Goal: Use online tool/utility

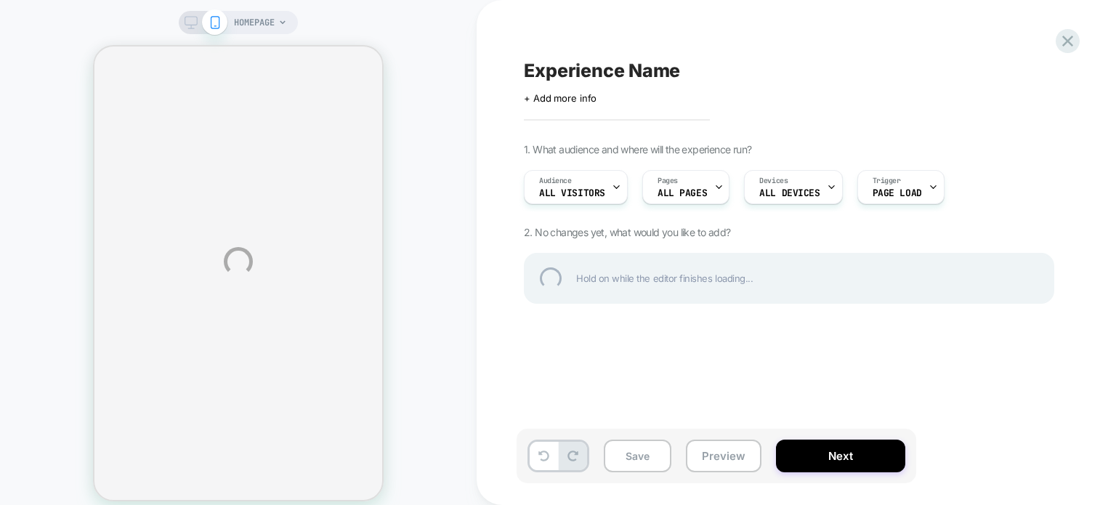
click at [269, 37] on div "HOMEPAGE Experience Name Click to edit experience details + Add more info 1. Wh…" at bounding box center [558, 261] width 1116 height 523
click at [267, 24] on div "HOMEPAGE Experience Name Click to edit experience details + Add more info 1. Wh…" at bounding box center [558, 261] width 1116 height 523
click at [270, 24] on div "HOMEPAGE Experience Name Click to edit experience details + Add more info 1. Wh…" at bounding box center [558, 261] width 1116 height 523
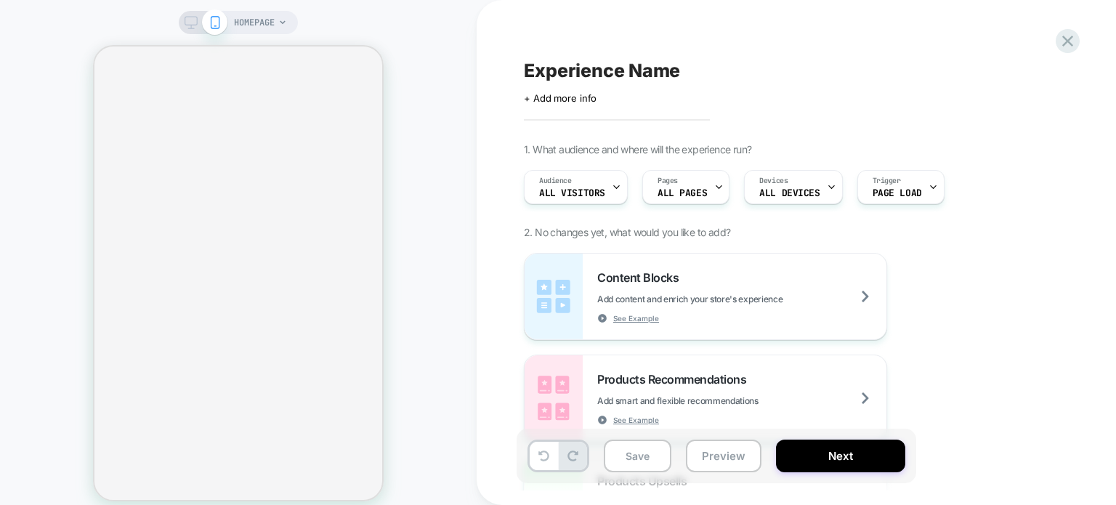
click at [274, 25] on span "HOMEPAGE" at bounding box center [254, 22] width 41 height 23
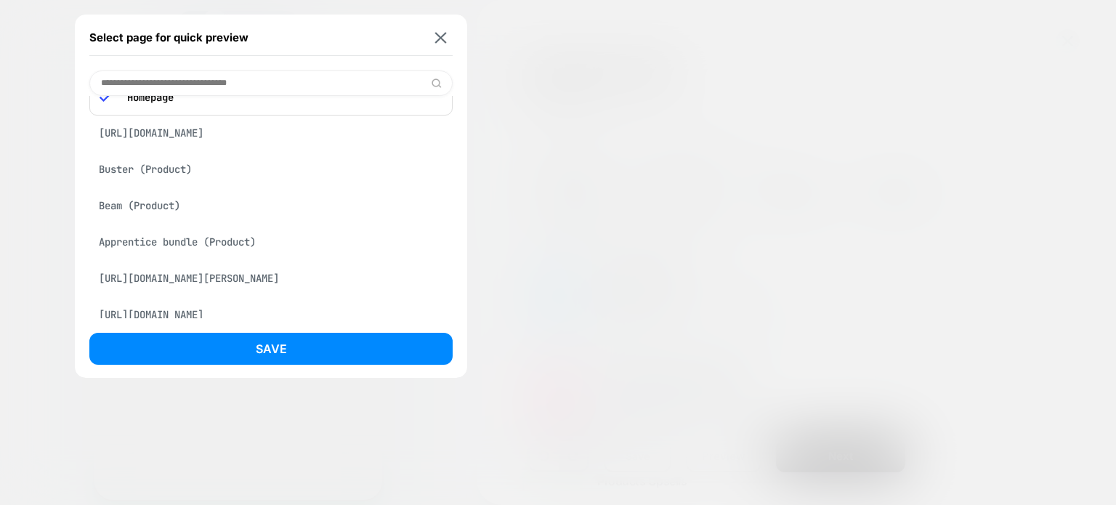
scroll to position [28, 0]
click at [154, 138] on div "[URL][DOMAIN_NAME]" at bounding box center [270, 132] width 363 height 28
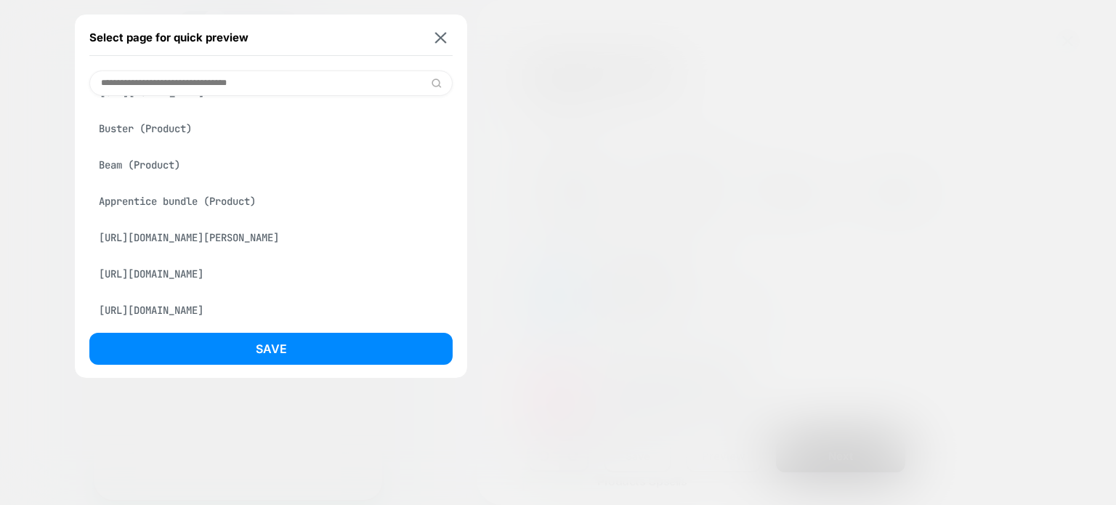
scroll to position [0, 0]
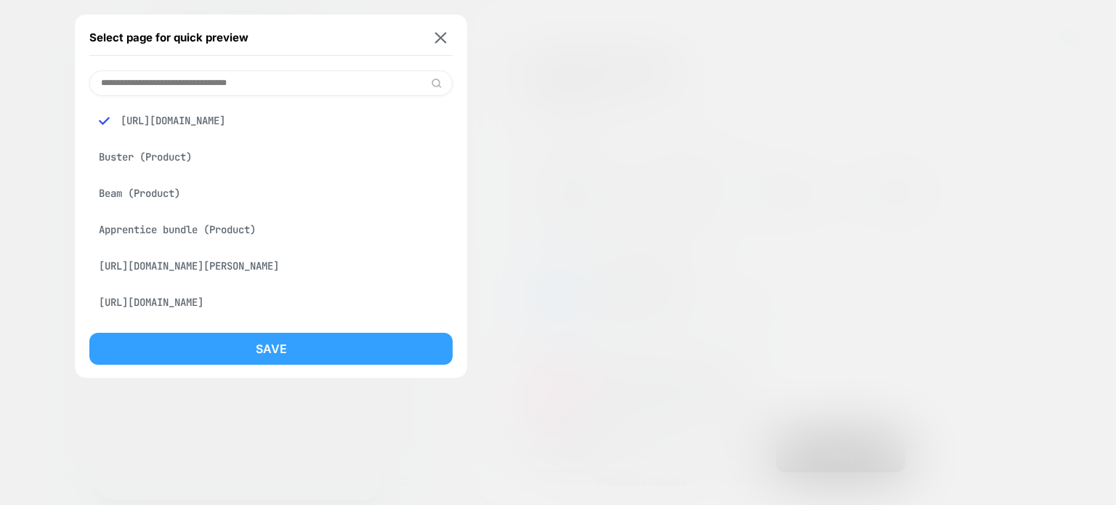
click at [271, 344] on button "Save" at bounding box center [270, 349] width 363 height 32
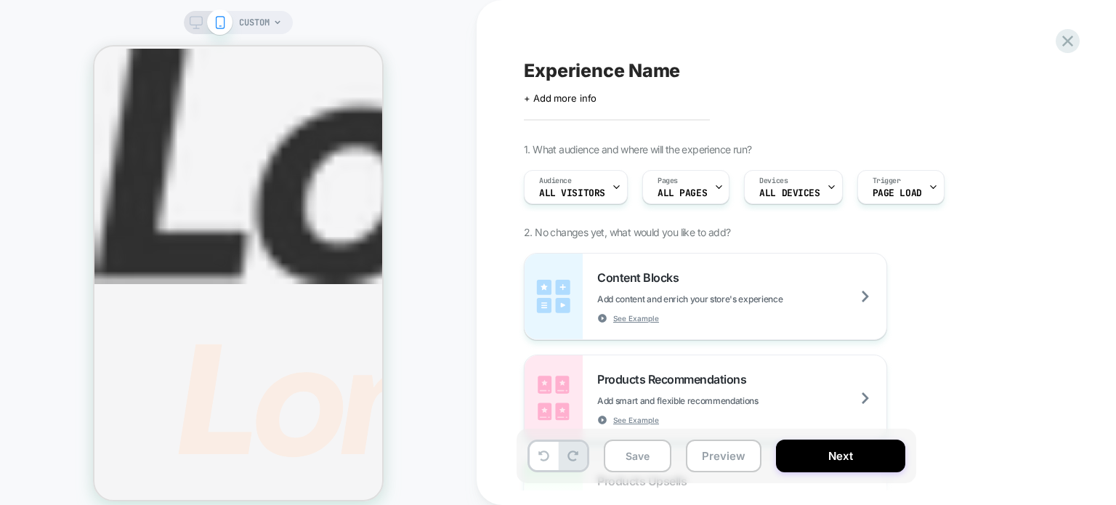
scroll to position [1192, 0]
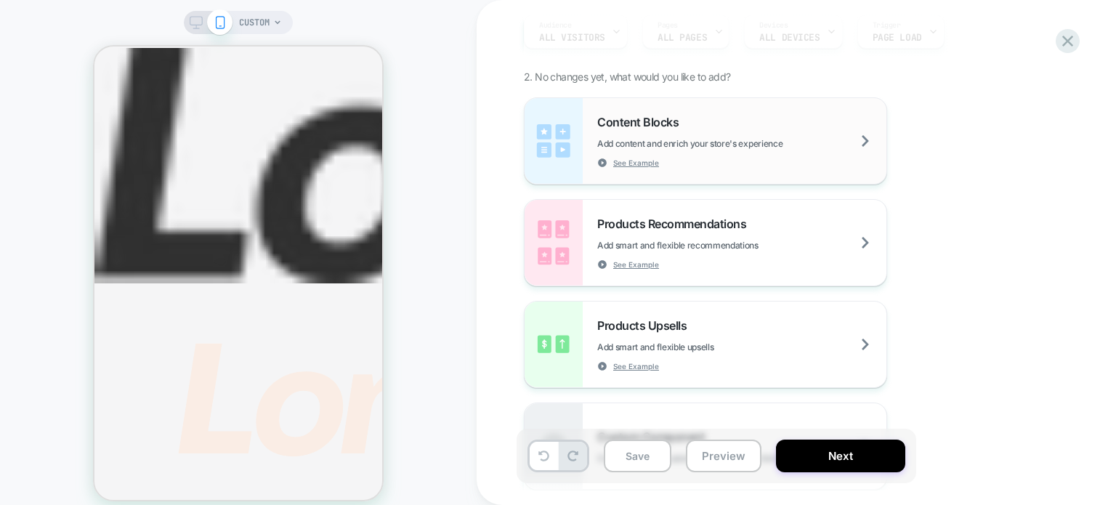
scroll to position [160, 0]
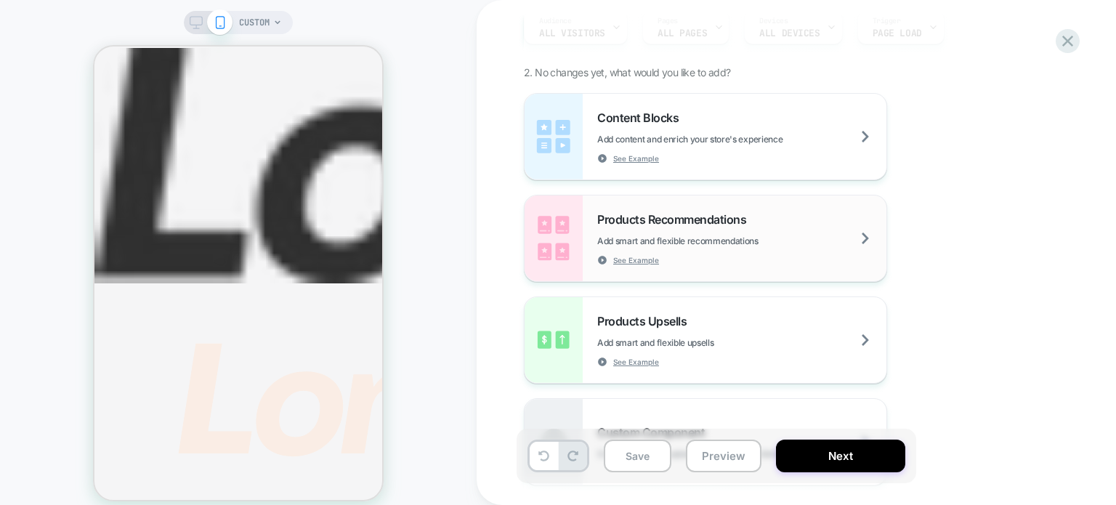
click at [628, 217] on span "Products Recommendations" at bounding box center [675, 219] width 156 height 15
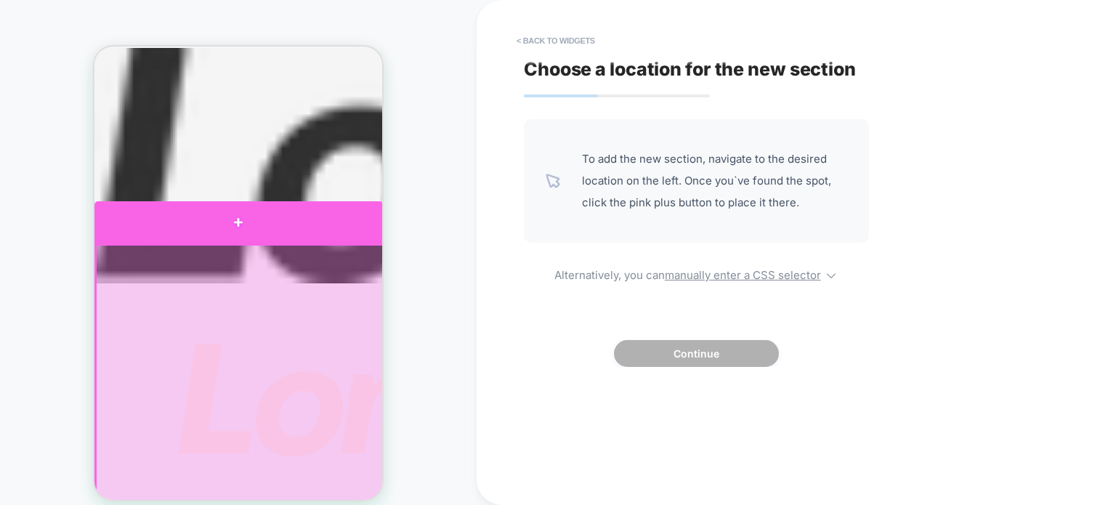
click at [222, 229] on div at bounding box center [238, 222] width 288 height 42
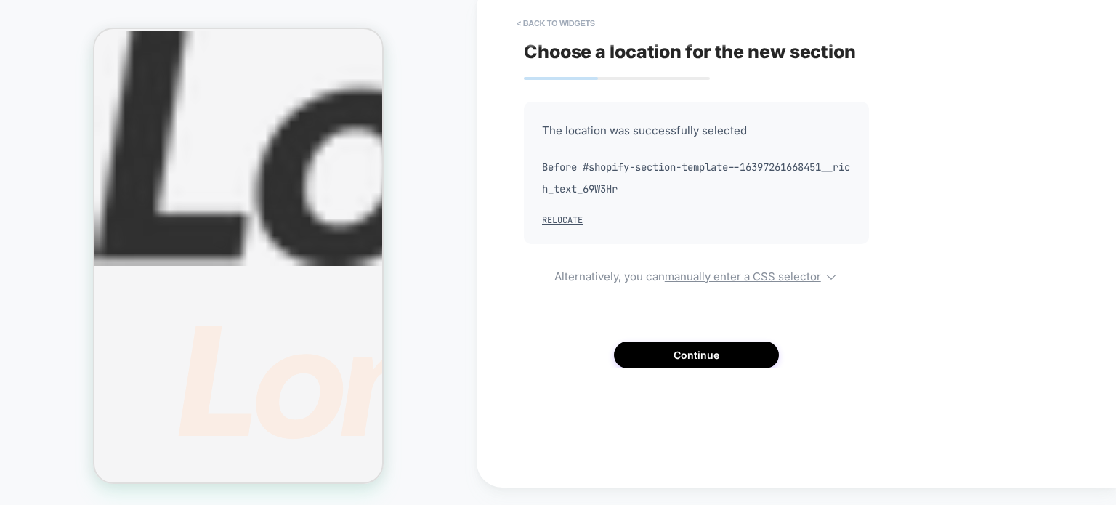
scroll to position [1186, 0]
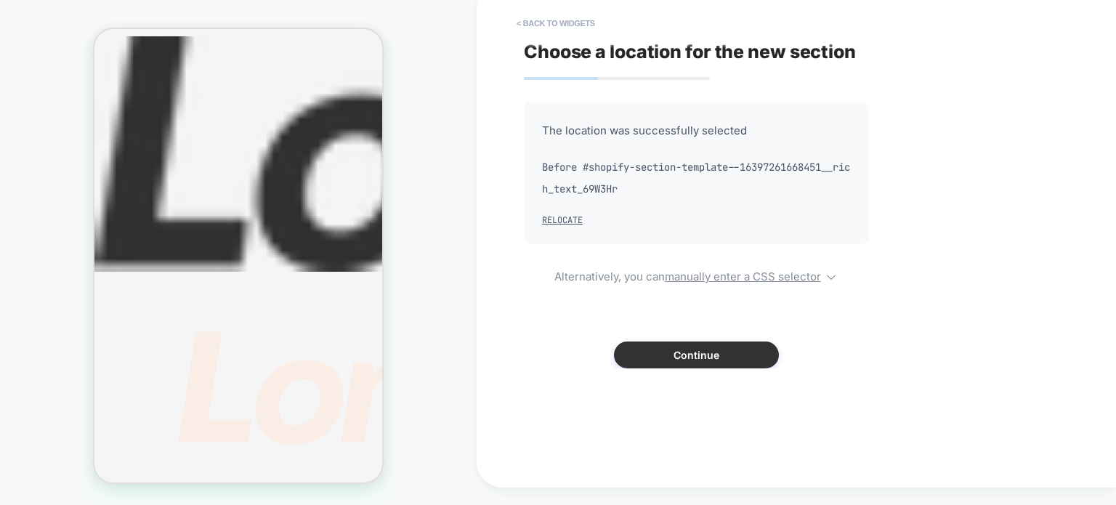
click at [666, 349] on button "Continue" at bounding box center [696, 355] width 165 height 27
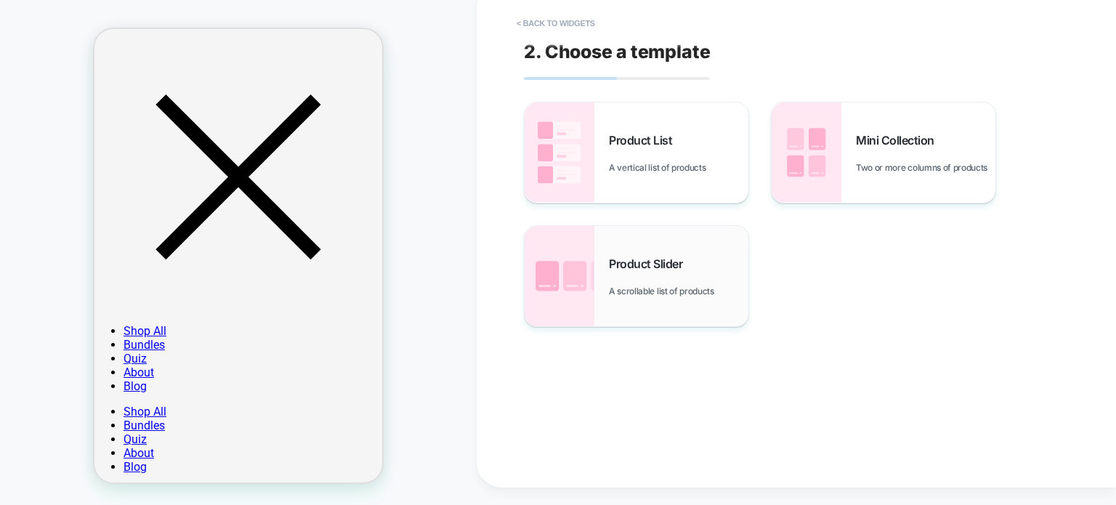
scroll to position [1767, 0]
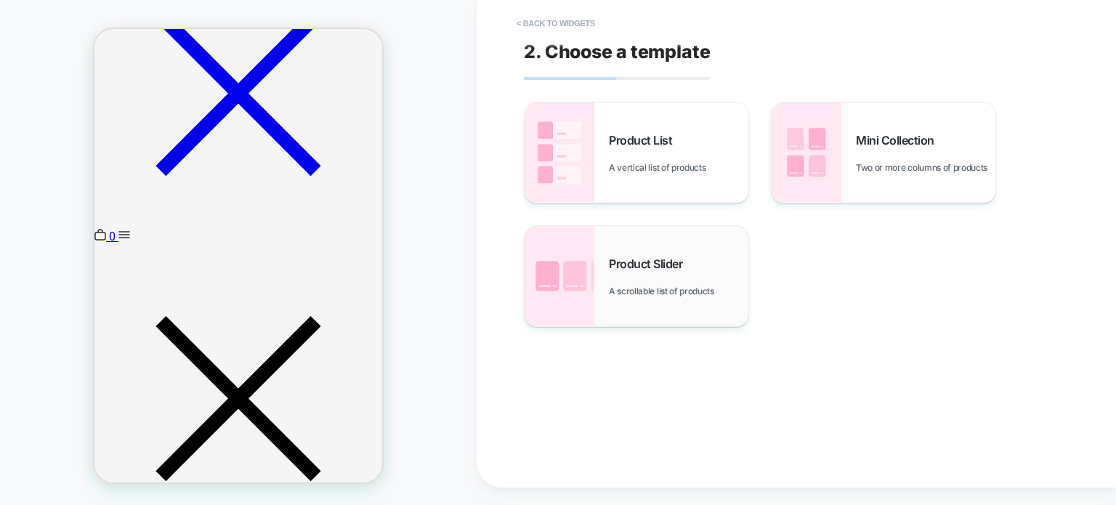
click at [562, 296] on img at bounding box center [560, 276] width 70 height 100
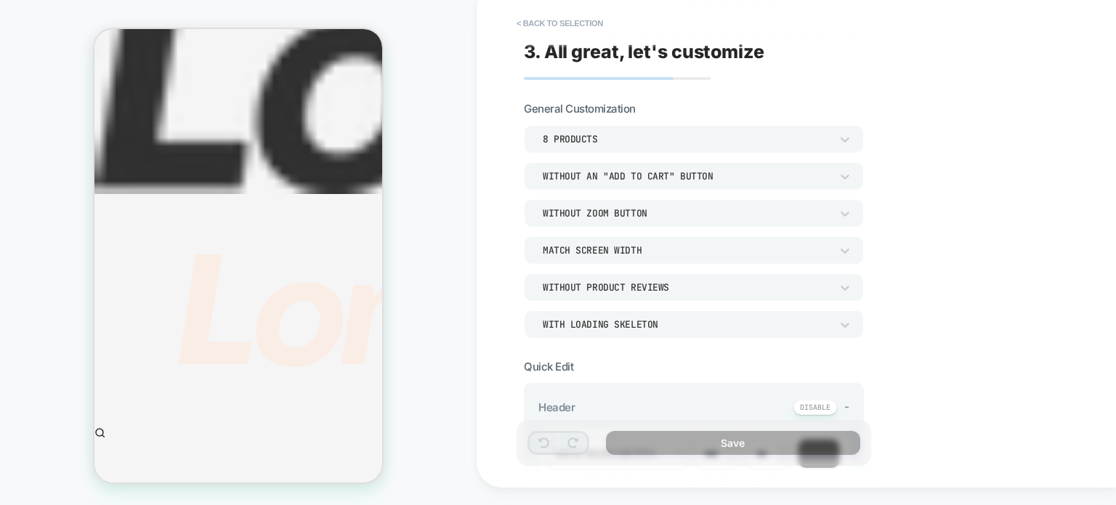
scroll to position [1264, 0]
click at [552, 28] on button "< Back to selection" at bounding box center [559, 23] width 101 height 23
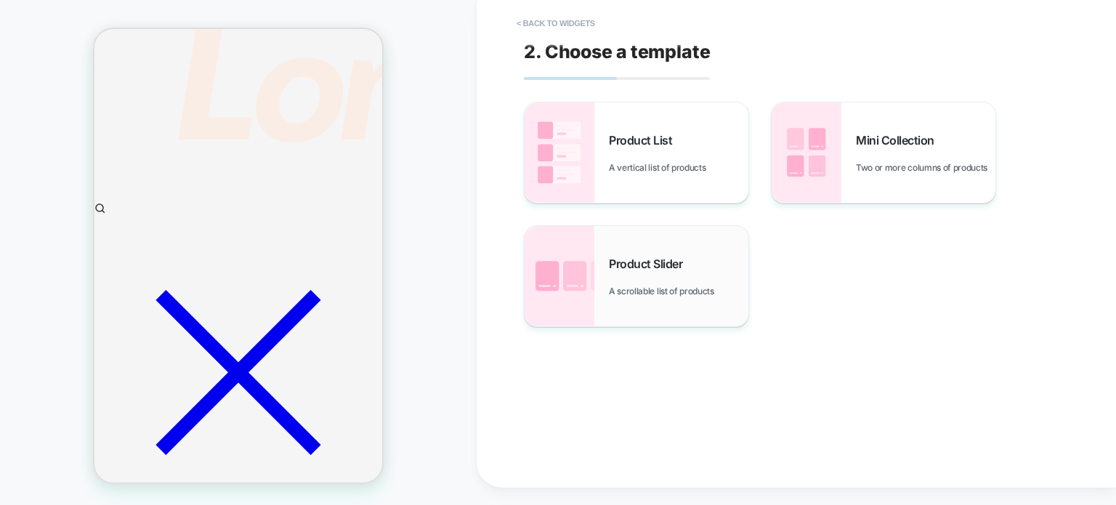
scroll to position [1509, 0]
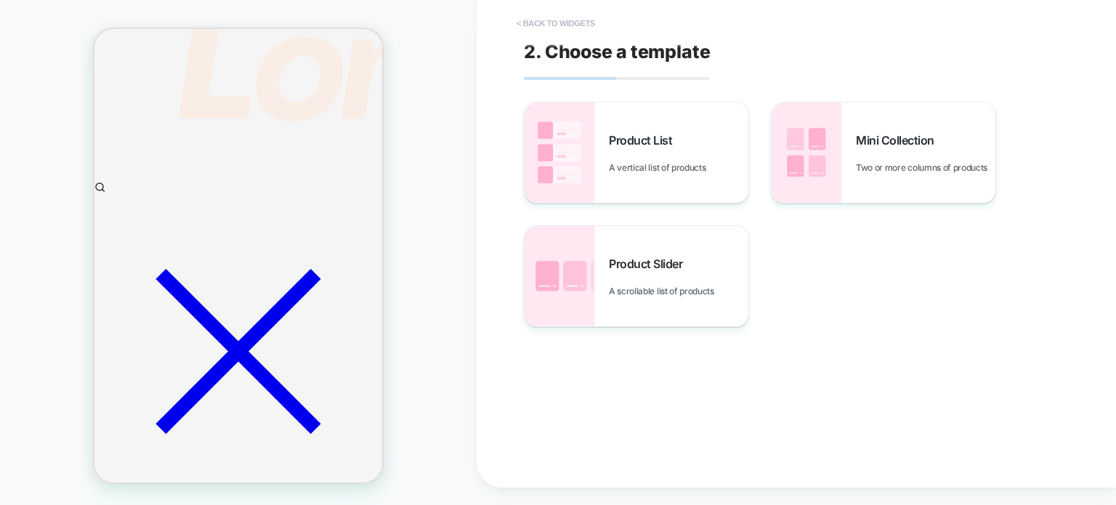
click at [532, 29] on button "< Back to widgets" at bounding box center [555, 23] width 93 height 23
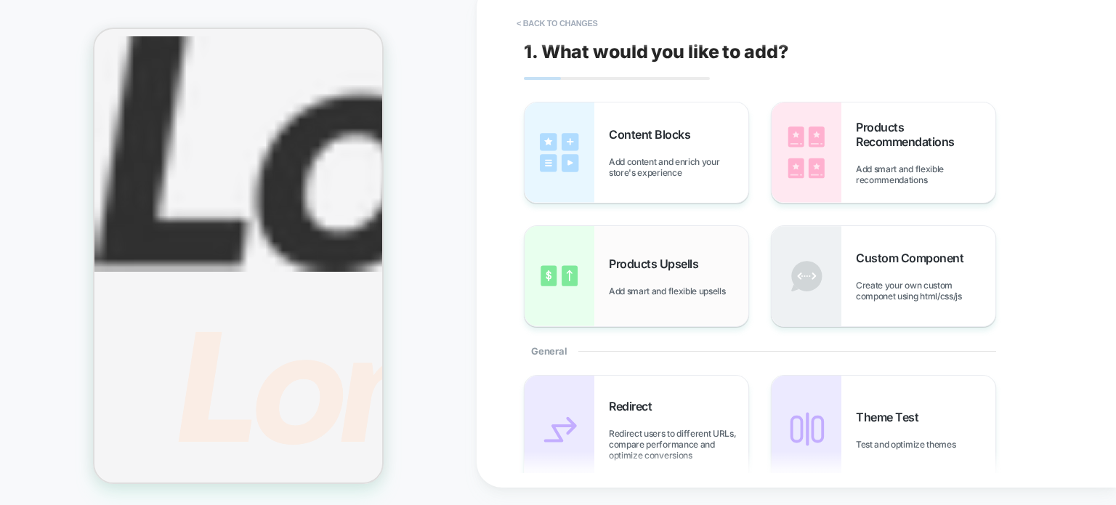
scroll to position [1181, 0]
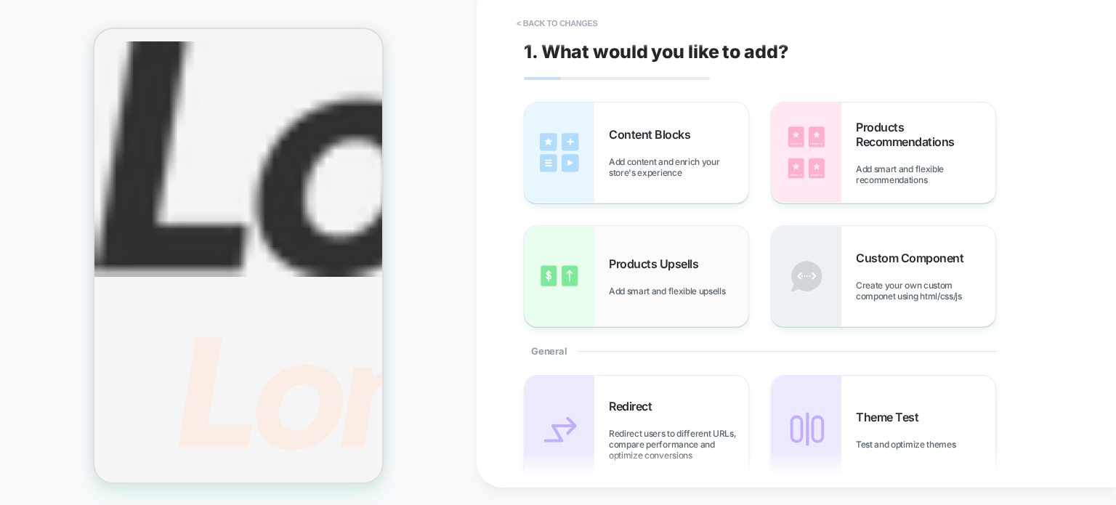
click at [570, 281] on img at bounding box center [560, 276] width 70 height 100
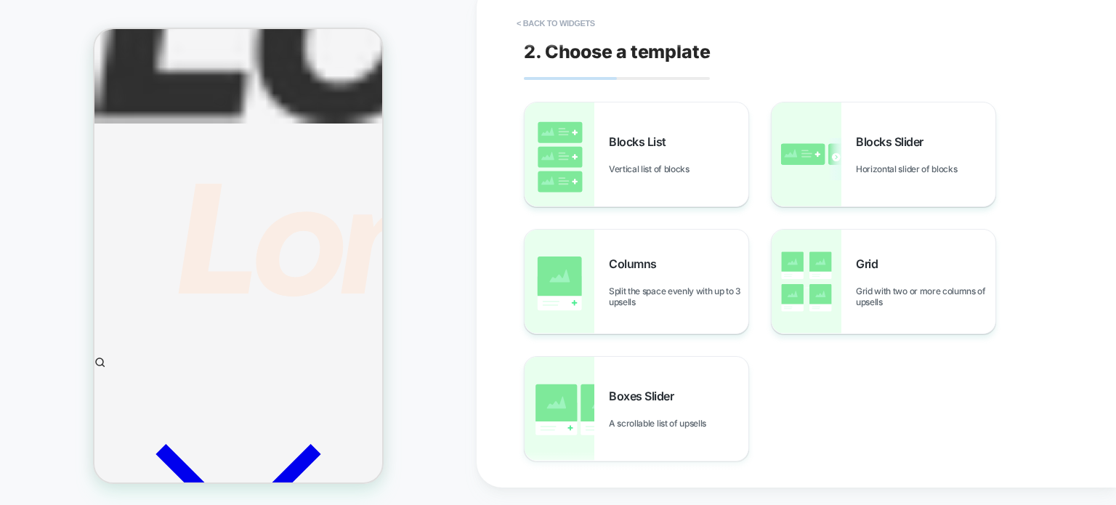
scroll to position [1333, 0]
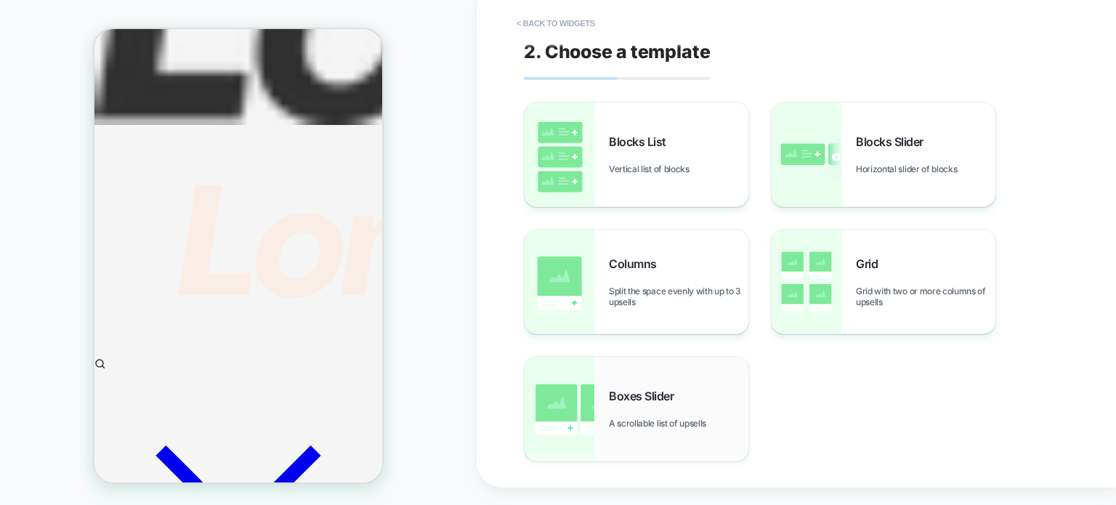
click at [597, 412] on div "Boxes Slider A scrollable list of upsells" at bounding box center [637, 409] width 224 height 104
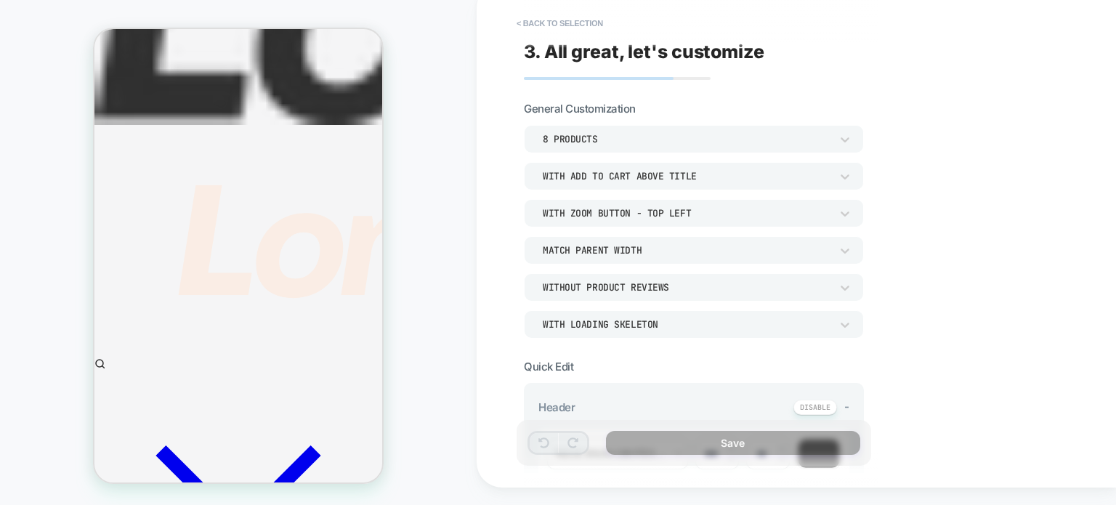
click at [576, 132] on div "8 Products" at bounding box center [687, 139] width 302 height 15
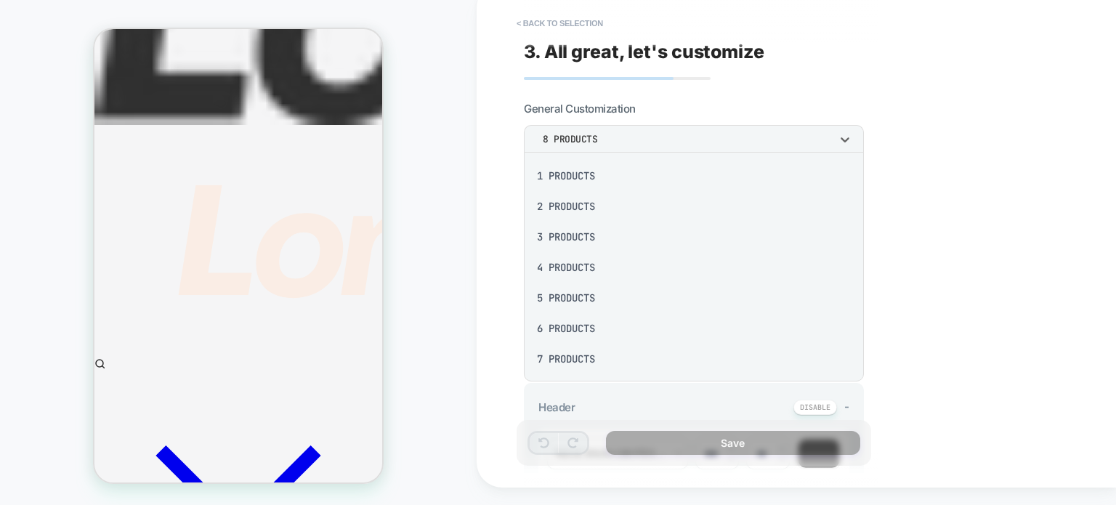
click at [552, 331] on div "6 Products" at bounding box center [694, 328] width 328 height 31
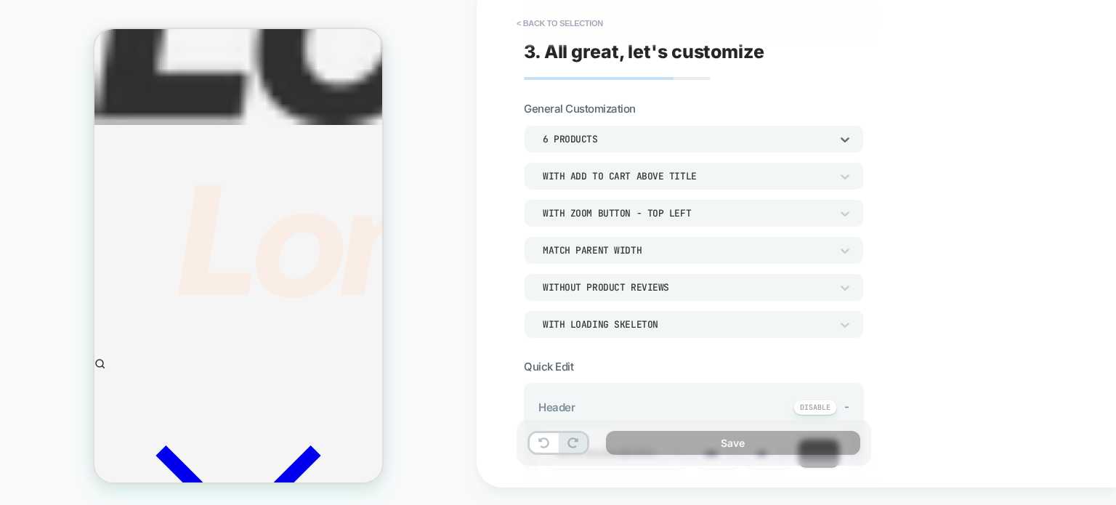
click at [583, 176] on div "With add to cart above title" at bounding box center [687, 176] width 288 height 12
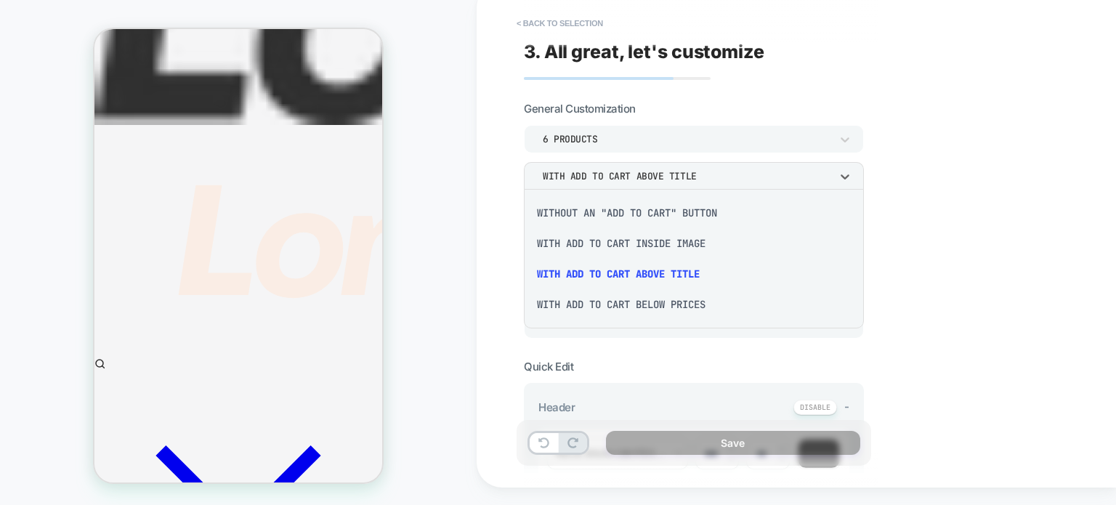
click at [573, 308] on div "With add to cart below prices" at bounding box center [694, 304] width 328 height 31
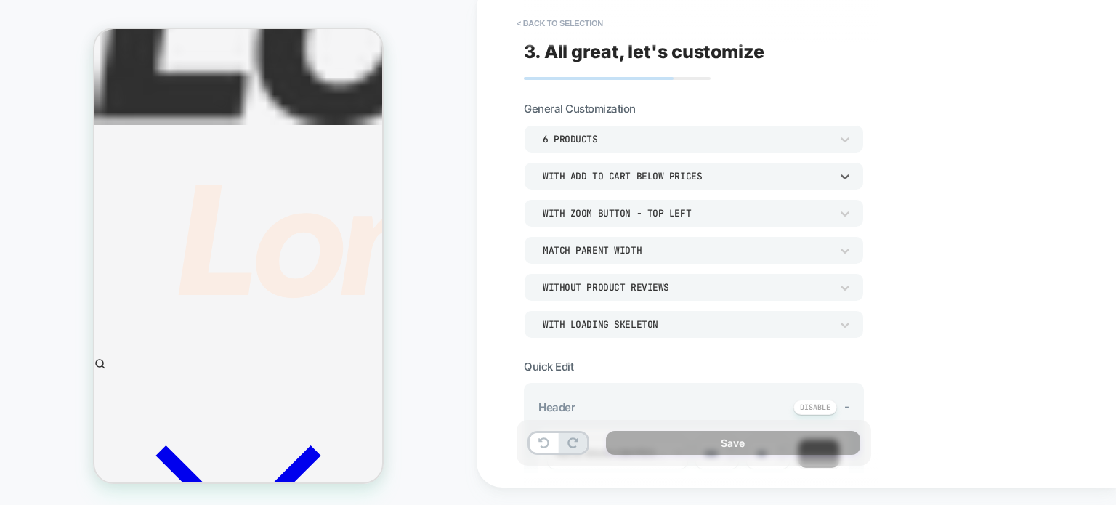
click at [568, 218] on div "With Zoom Button - Top Left" at bounding box center [687, 213] width 288 height 12
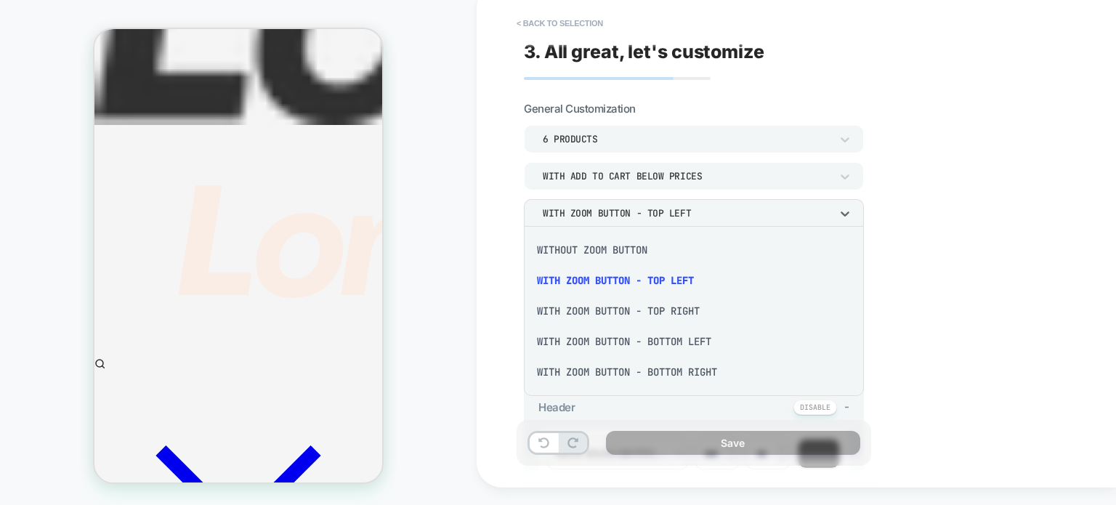
click at [587, 246] on div "Without Zoom Button" at bounding box center [694, 250] width 328 height 31
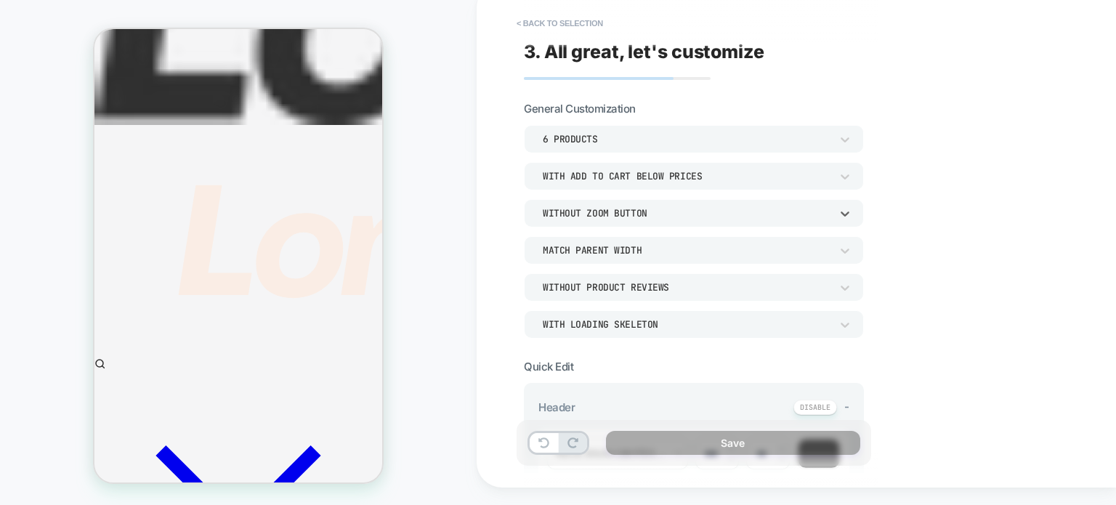
click at [578, 217] on div "Without Zoom Button" at bounding box center [687, 213] width 288 height 12
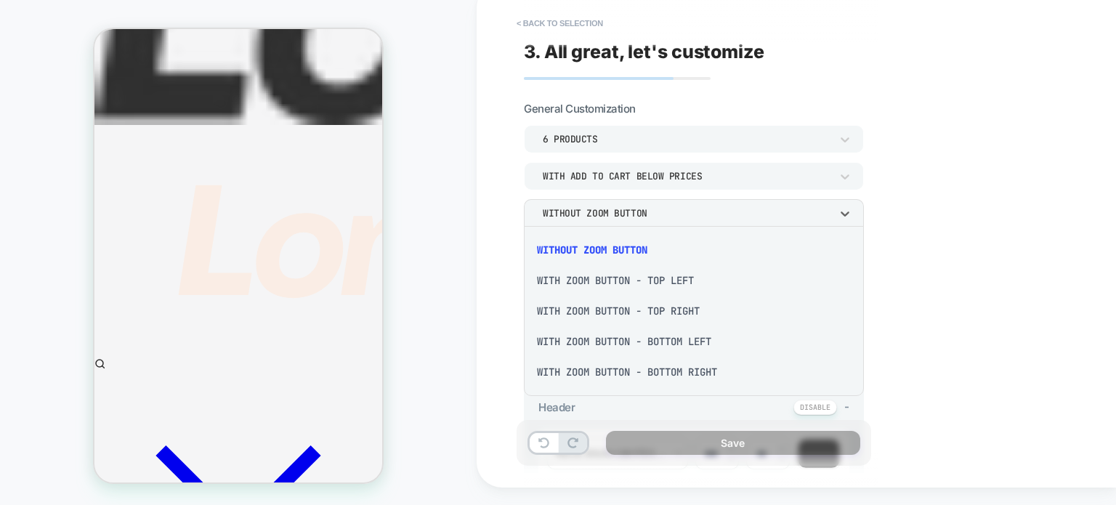
click at [582, 320] on div "With Zoom Button - Top Right" at bounding box center [694, 311] width 328 height 31
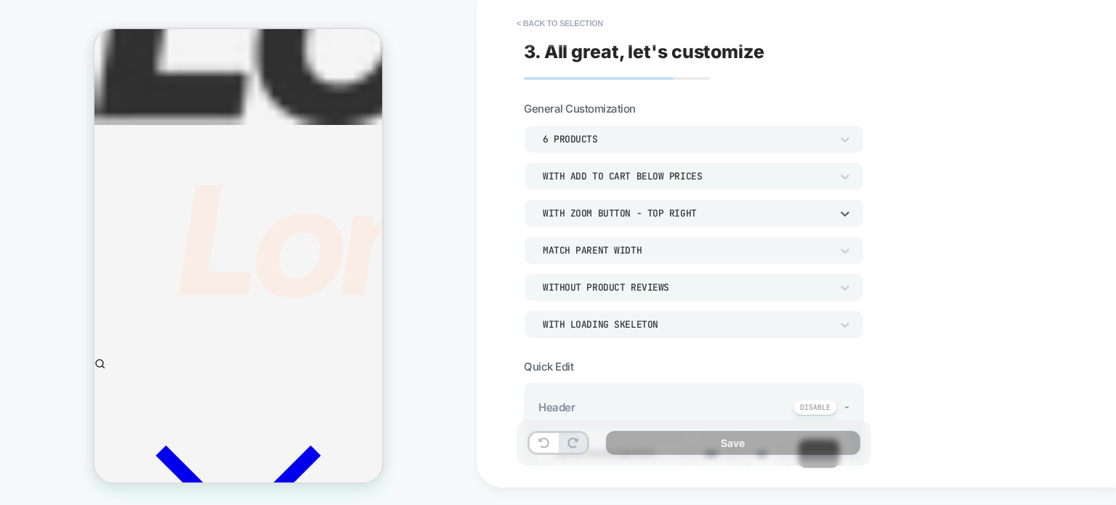
click at [565, 223] on div "With Zoom Button - Top Right" at bounding box center [694, 213] width 340 height 28
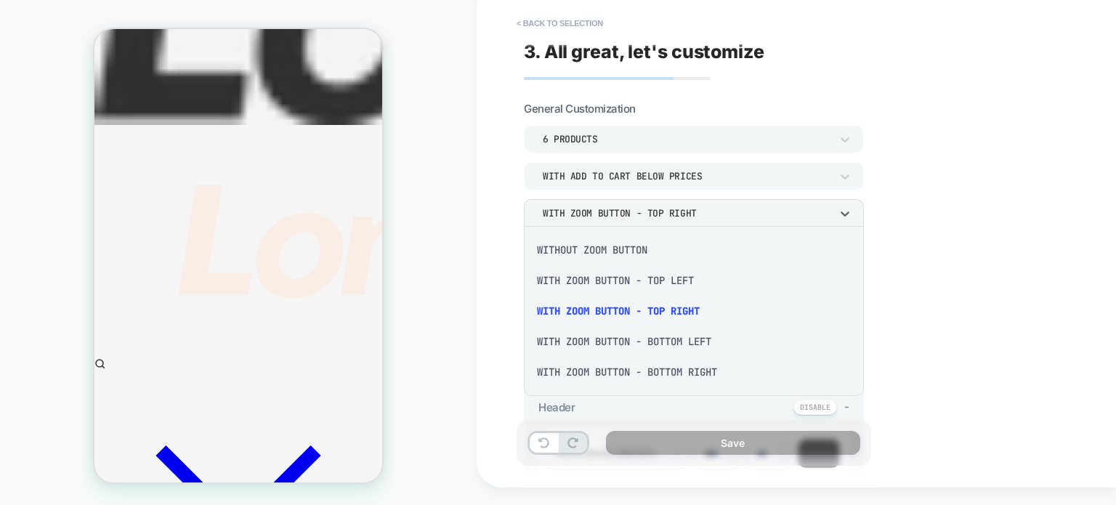
click at [587, 352] on div "With Zoom Button - Bottom Left" at bounding box center [694, 341] width 328 height 31
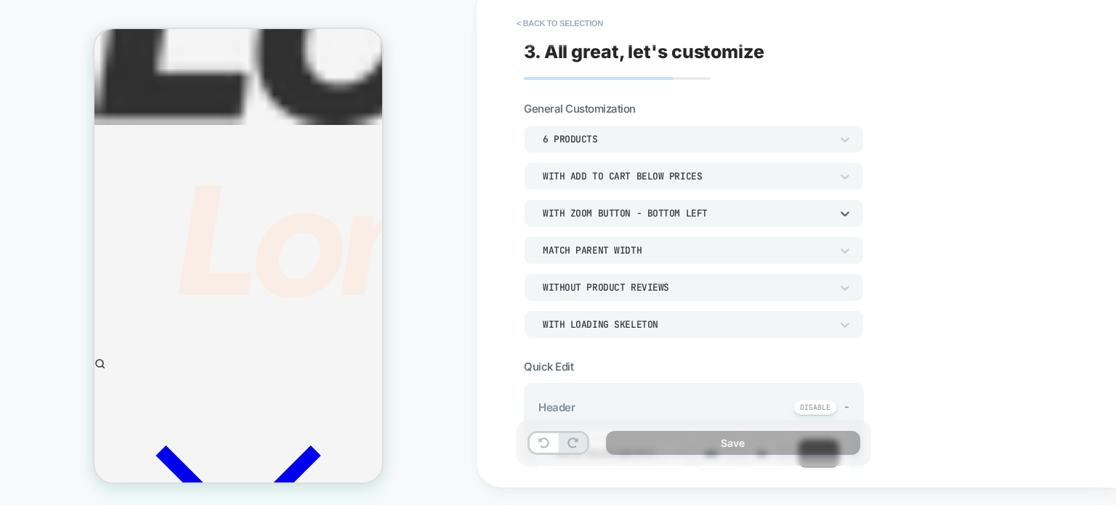
click at [574, 214] on div "With Zoom Button - Bottom Left" at bounding box center [687, 213] width 288 height 12
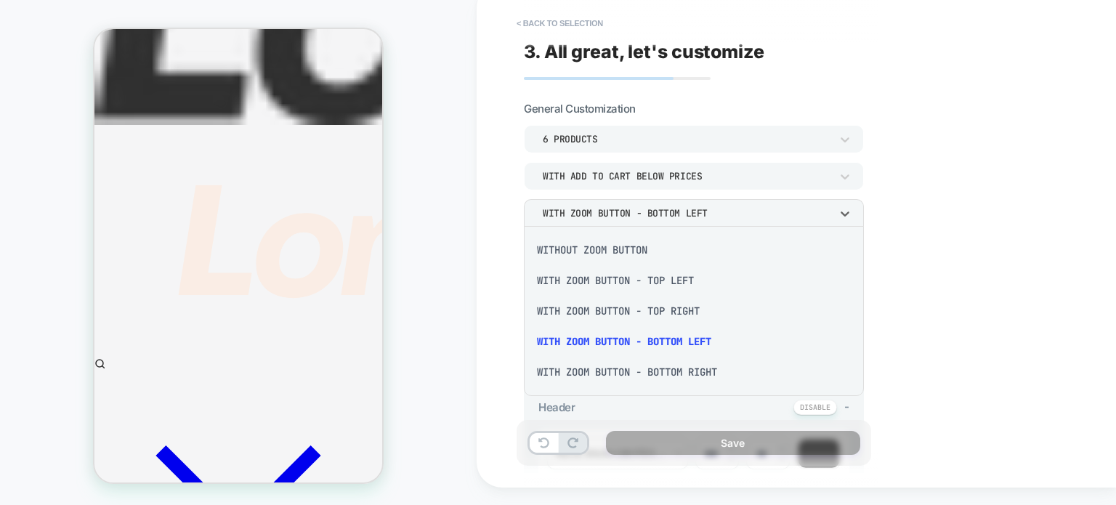
click at [597, 370] on div "With Zoom Button - Bottom Right" at bounding box center [694, 372] width 328 height 31
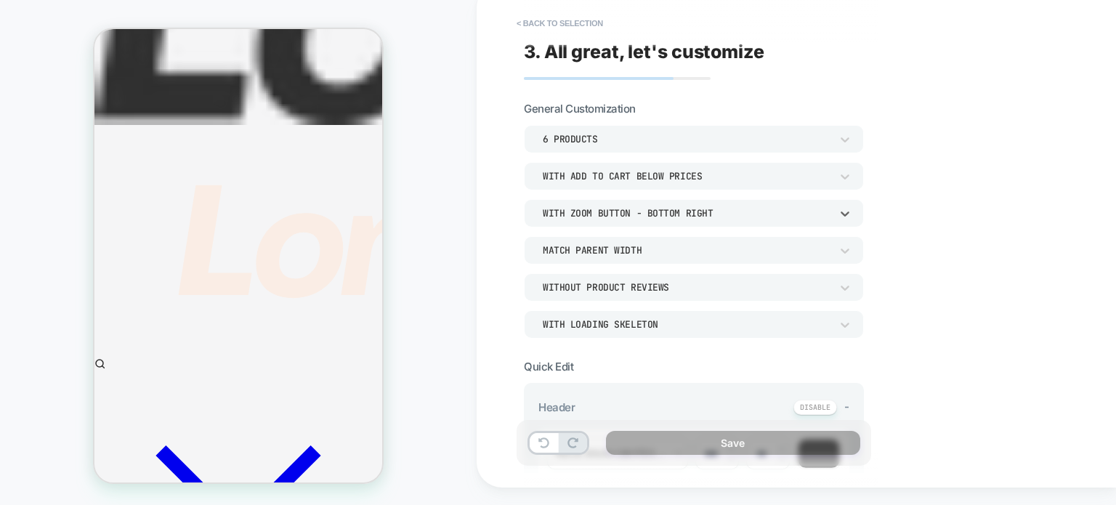
click at [560, 215] on div "With Zoom Button - Bottom Right" at bounding box center [687, 213] width 288 height 12
click at [609, 254] on div "Match Parent Width" at bounding box center [687, 250] width 288 height 12
click at [587, 298] on div "Match Screen Width" at bounding box center [694, 287] width 328 height 31
click at [575, 248] on div "Match Screen Width" at bounding box center [687, 250] width 288 height 12
click at [581, 325] on div "Match Parent Width" at bounding box center [694, 317] width 328 height 31
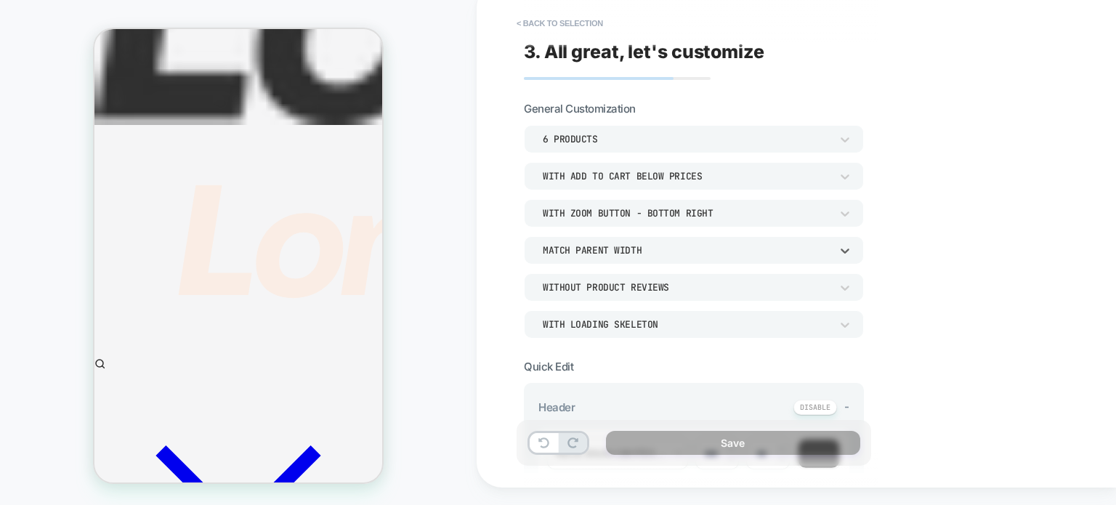
click at [563, 243] on div "Match Parent Width" at bounding box center [687, 250] width 302 height 15
click at [564, 283] on div "Match Screen Width" at bounding box center [694, 287] width 328 height 31
click at [546, 284] on div "Without Product Reviews" at bounding box center [687, 287] width 288 height 12
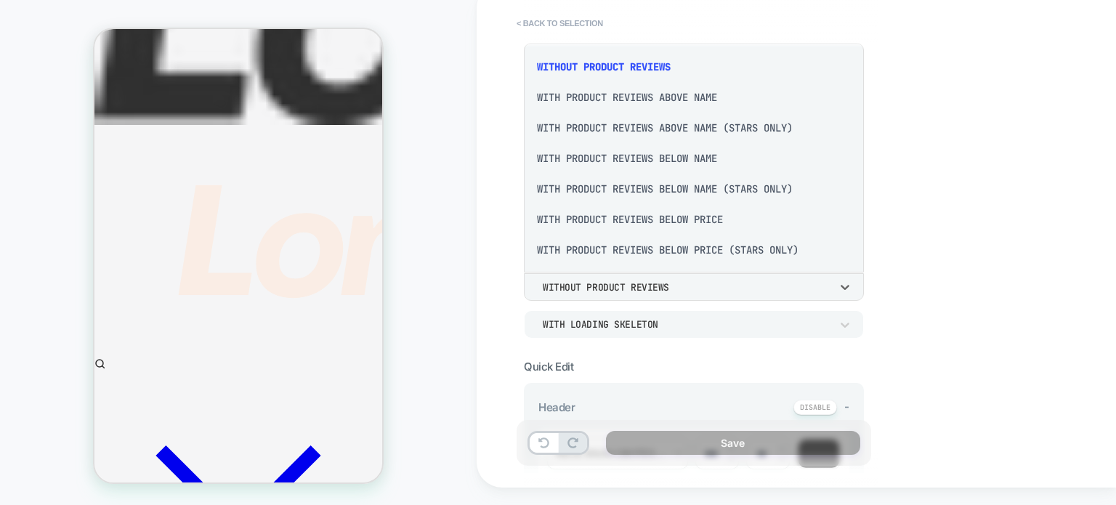
scroll to position [3, 0]
click at [580, 100] on div "With Product Reviews Above Name" at bounding box center [694, 96] width 328 height 31
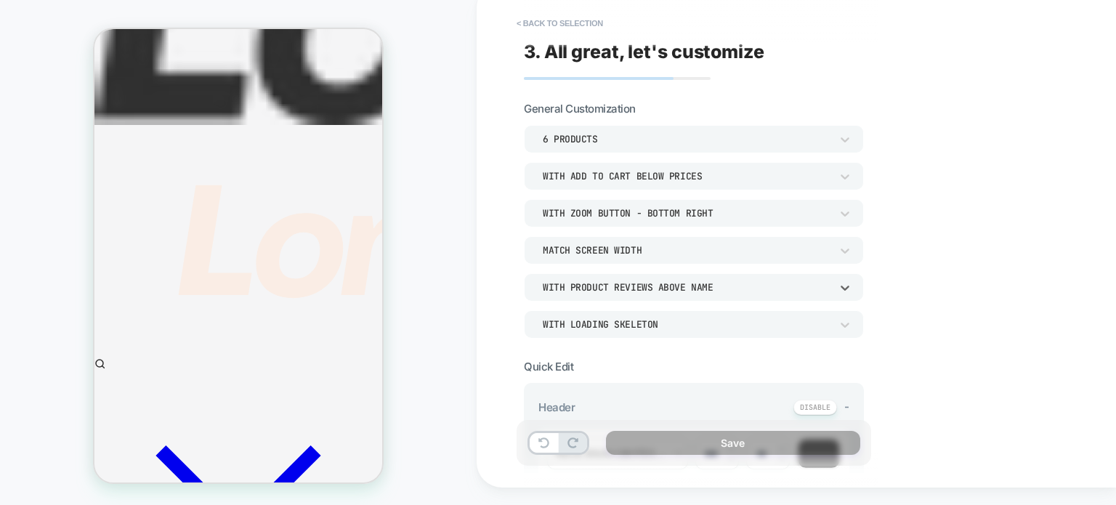
click at [573, 325] on div "WITH LOADING SKELETON" at bounding box center [687, 324] width 288 height 12
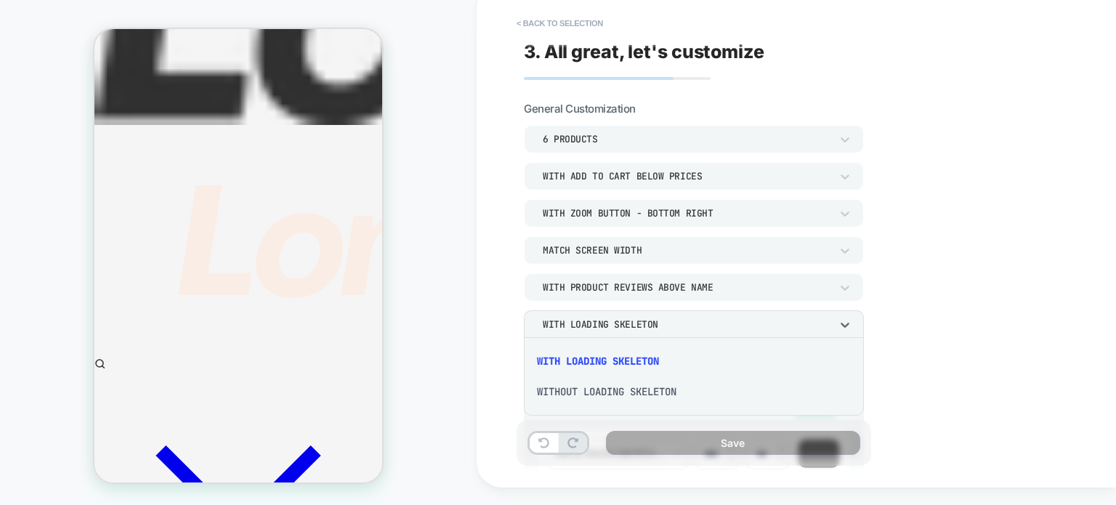
click at [555, 299] on div at bounding box center [558, 252] width 1116 height 505
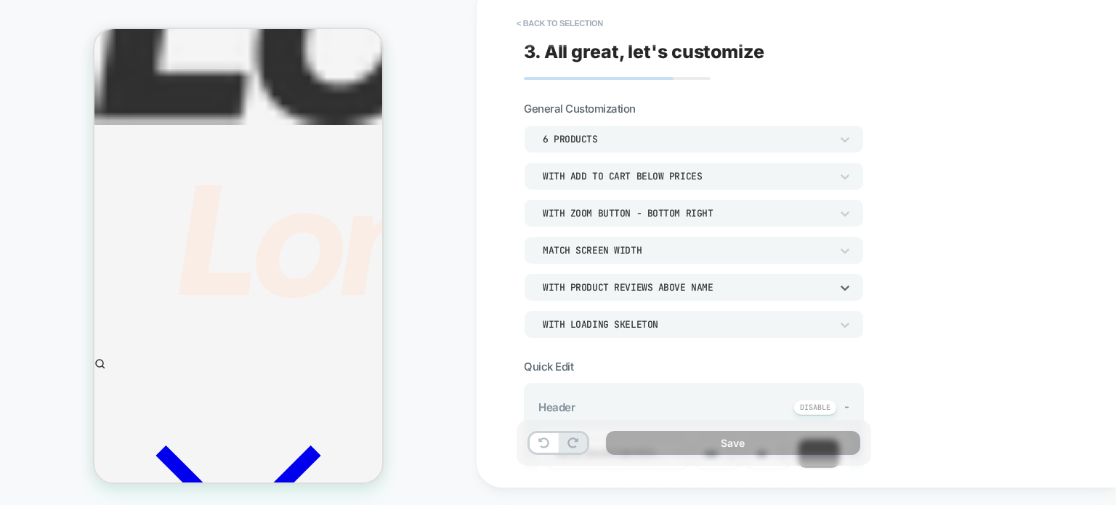
click at [565, 294] on div "With Product Reviews Above Name" at bounding box center [687, 287] width 302 height 15
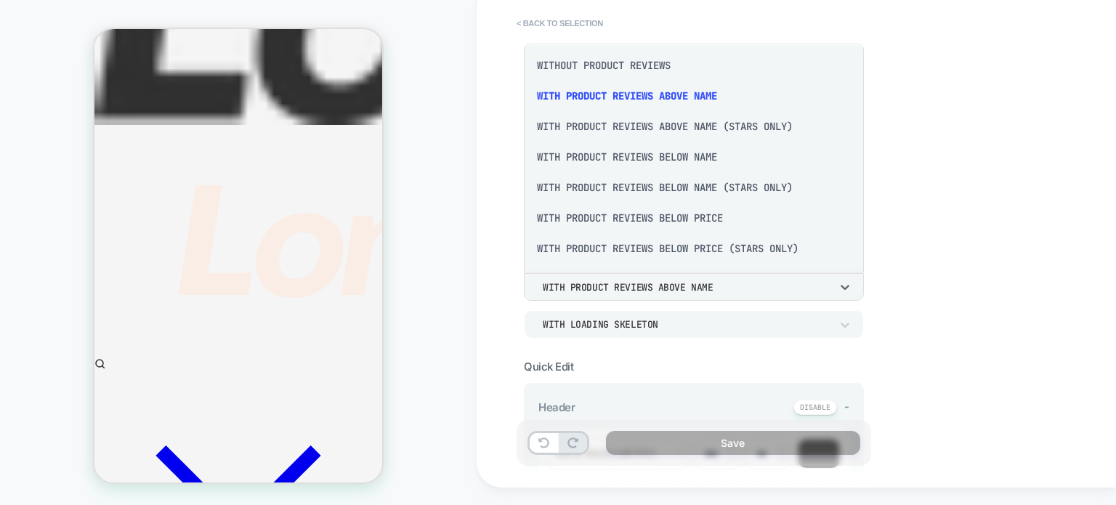
click at [631, 219] on div "With Product Reviews Below Price" at bounding box center [694, 218] width 328 height 31
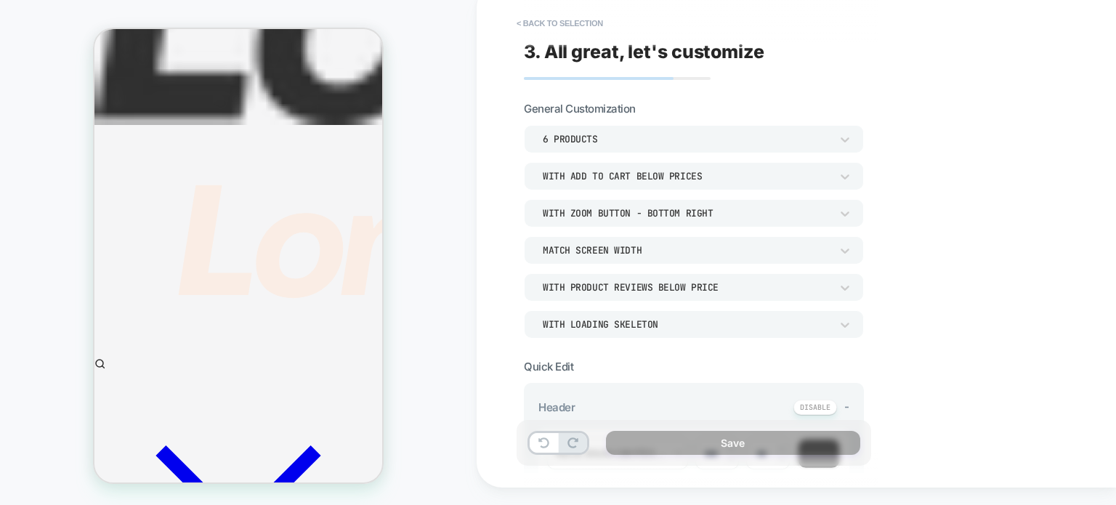
click at [605, 265] on div "6 Products With add to cart below prices With Zoom Button - Bottom Right Match …" at bounding box center [694, 231] width 340 height 213
click at [625, 283] on div "With Product Reviews Below Price" at bounding box center [687, 287] width 288 height 12
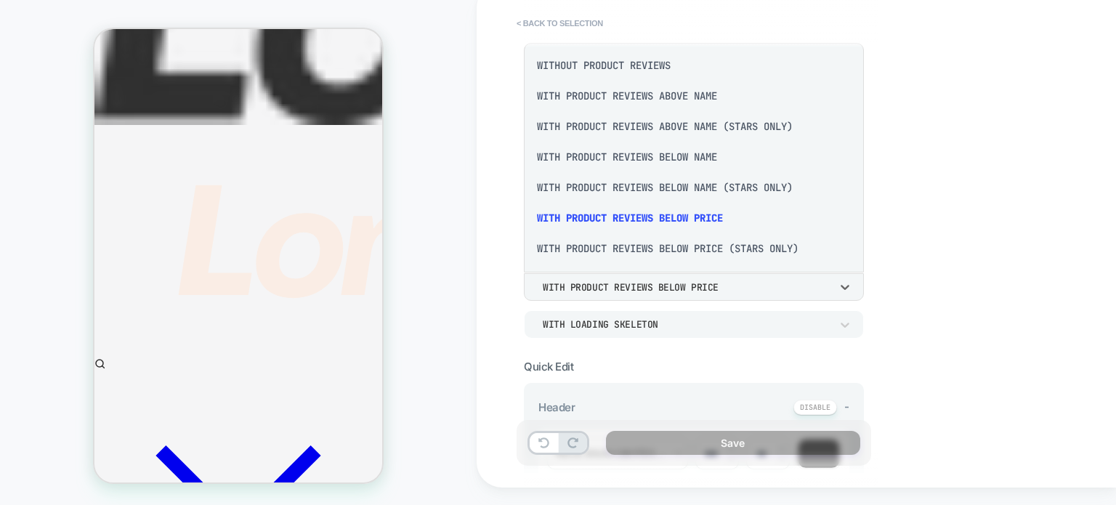
scroll to position [0, 0]
click at [602, 103] on div "With Product Reviews Above Name" at bounding box center [694, 97] width 328 height 31
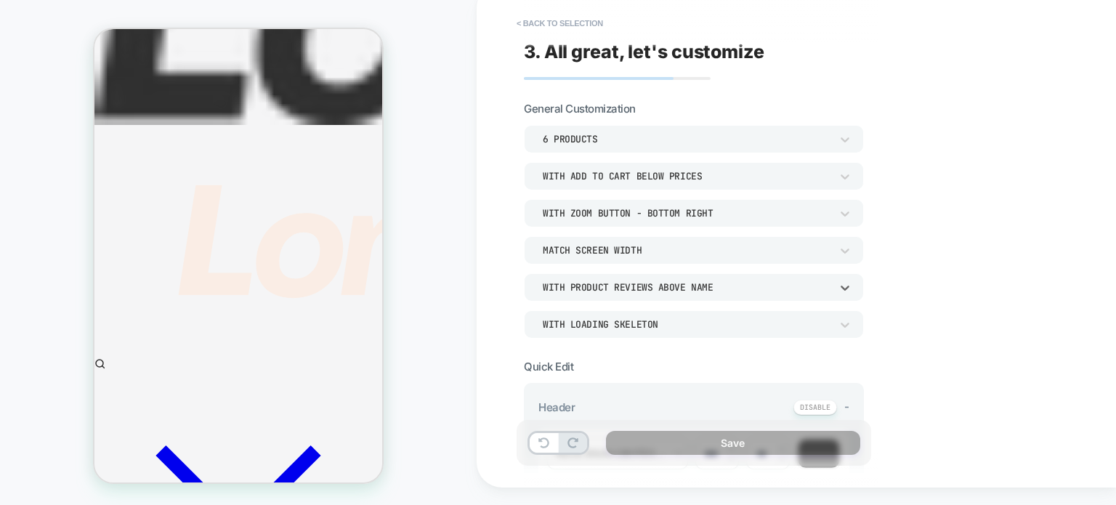
click at [603, 328] on div "WITH LOADING SKELETON" at bounding box center [687, 324] width 288 height 12
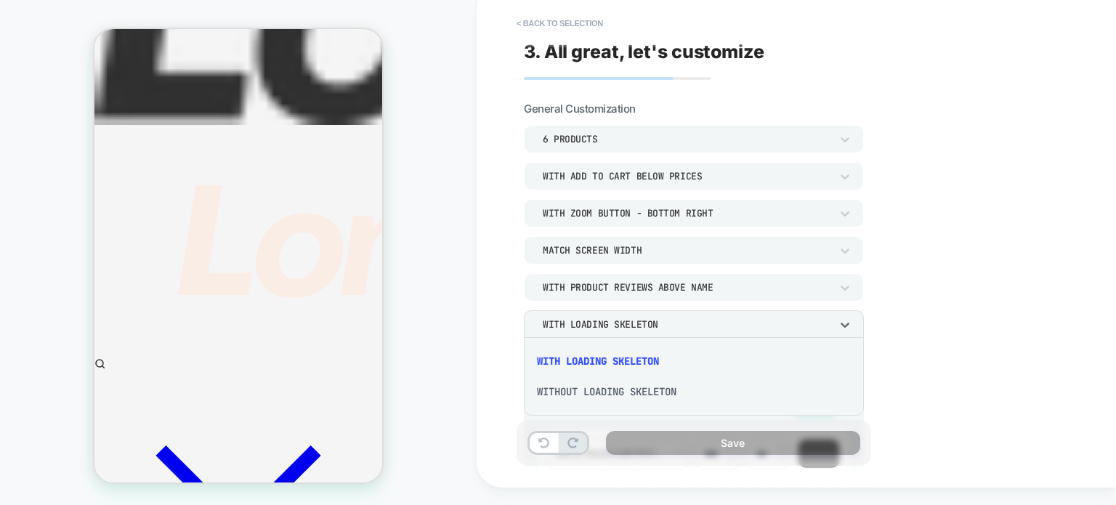
click at [639, 394] on div "WITHOUT LOADING SKELETON" at bounding box center [694, 391] width 328 height 31
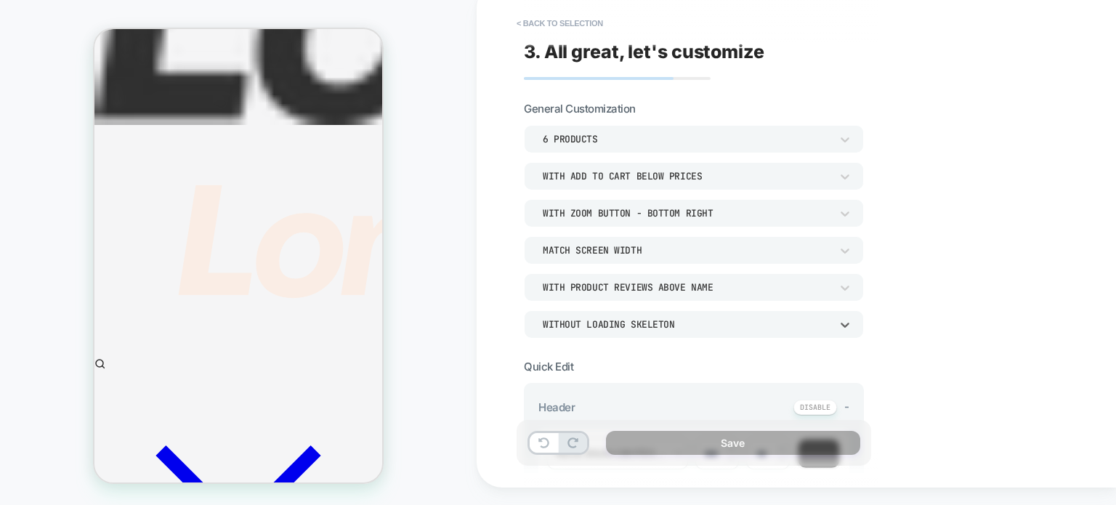
click at [573, 318] on div "WITHOUT LOADING SKELETON" at bounding box center [687, 324] width 288 height 12
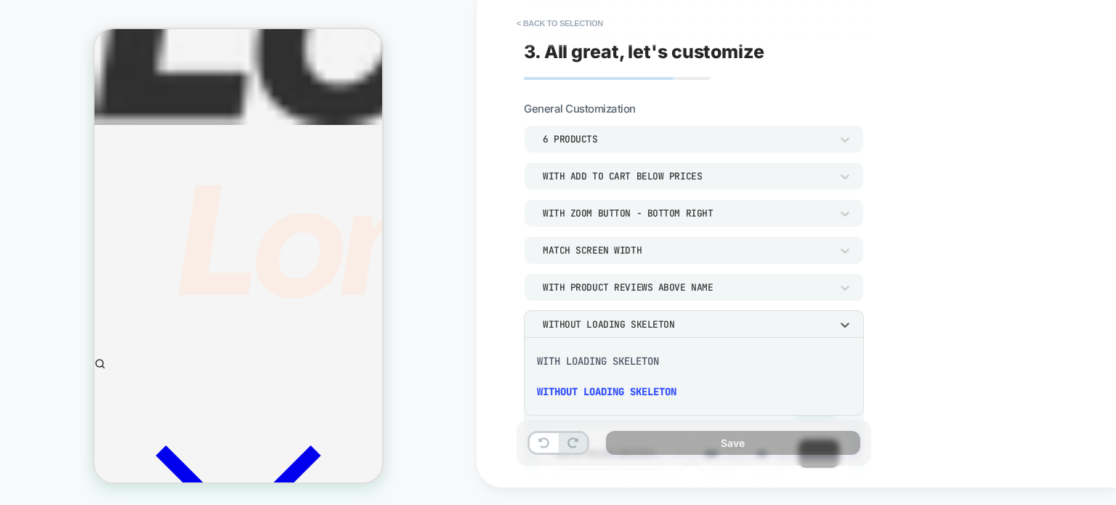
click at [587, 363] on div "WITH LOADING SKELETON" at bounding box center [694, 361] width 328 height 31
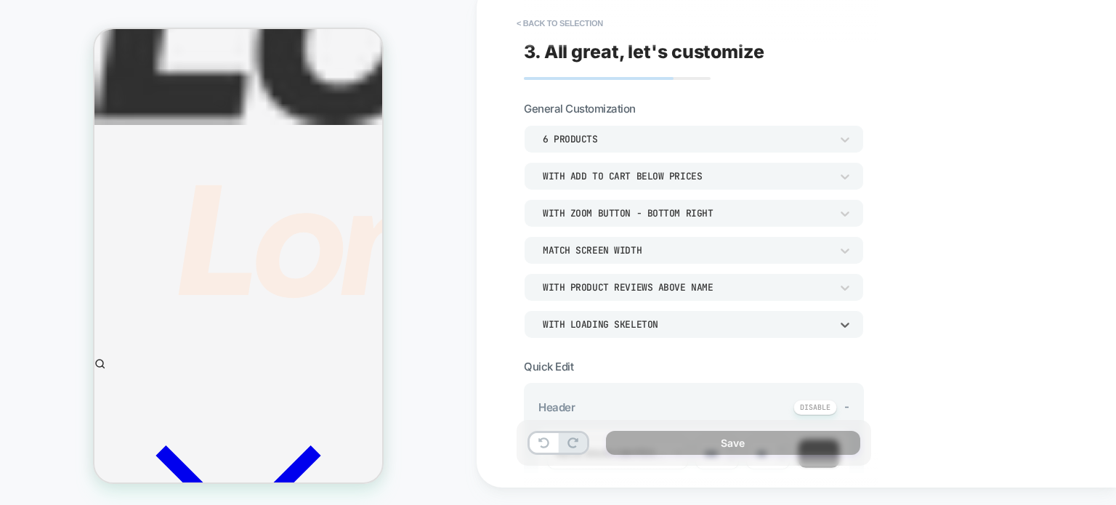
click at [558, 322] on div "WITH LOADING SKELETON" at bounding box center [687, 324] width 288 height 12
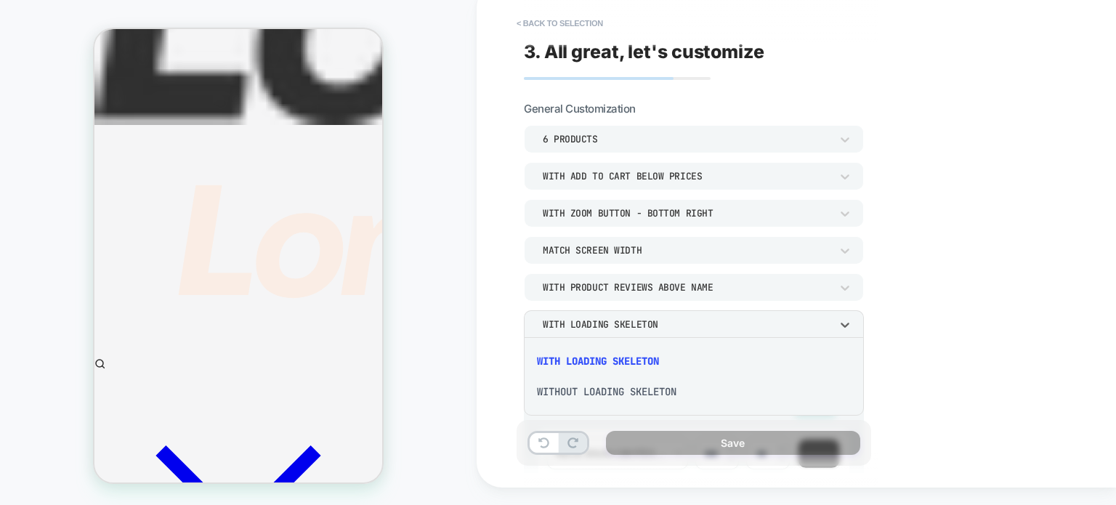
click at [567, 397] on div "WITHOUT LOADING SKELETON" at bounding box center [694, 391] width 328 height 31
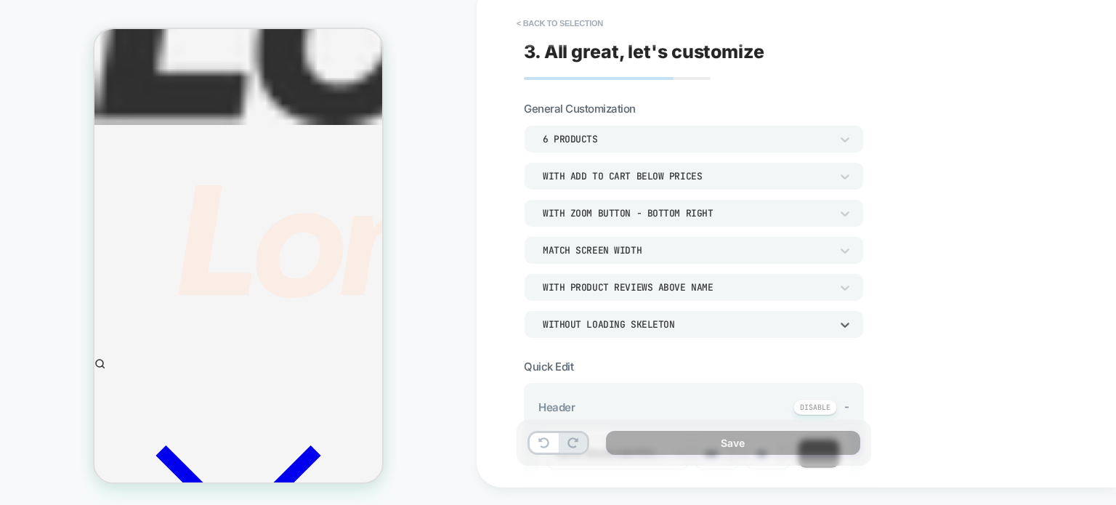
click at [555, 328] on div "WITHOUT LOADING SKELETON" at bounding box center [687, 324] width 288 height 12
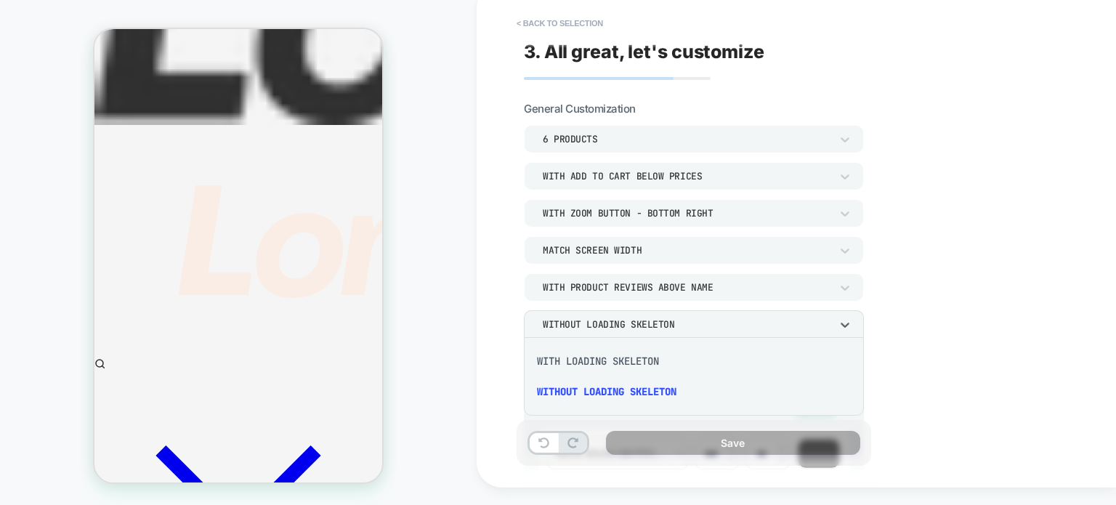
click at [567, 360] on div "WITH LOADING SKELETON" at bounding box center [694, 361] width 328 height 31
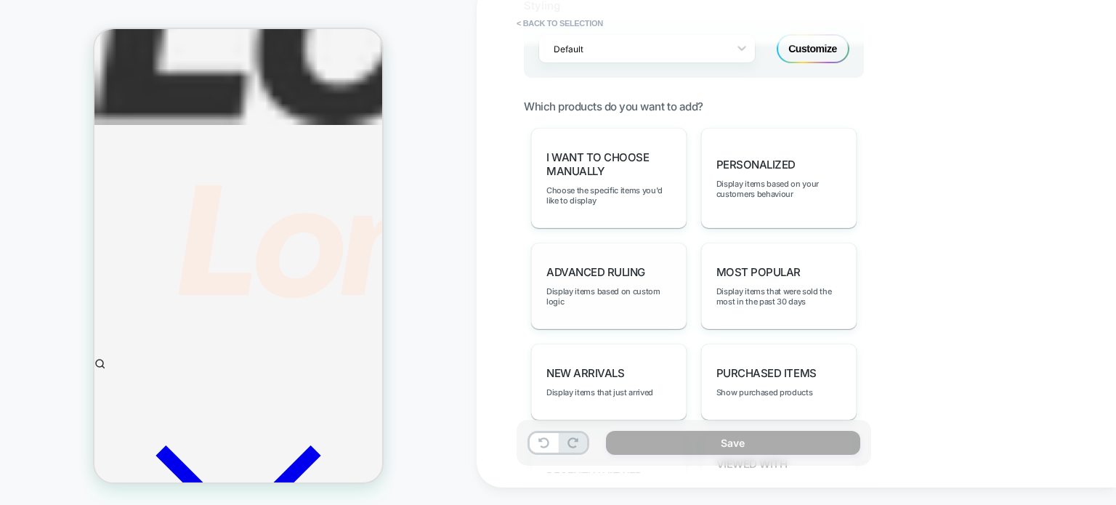
scroll to position [625, 0]
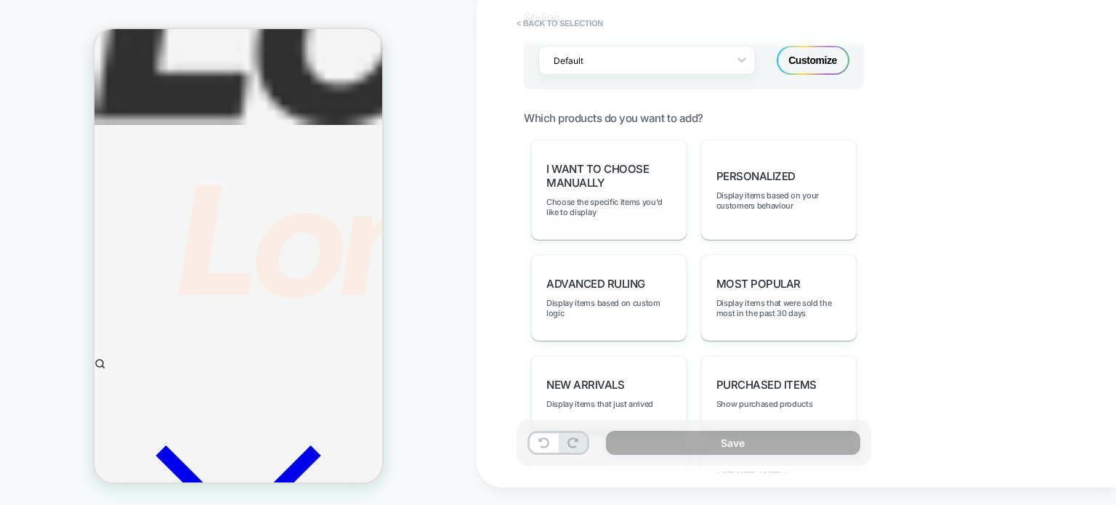
click at [613, 190] on div "I want to choose manually Choose the specific items you'd like to display" at bounding box center [609, 190] width 156 height 100
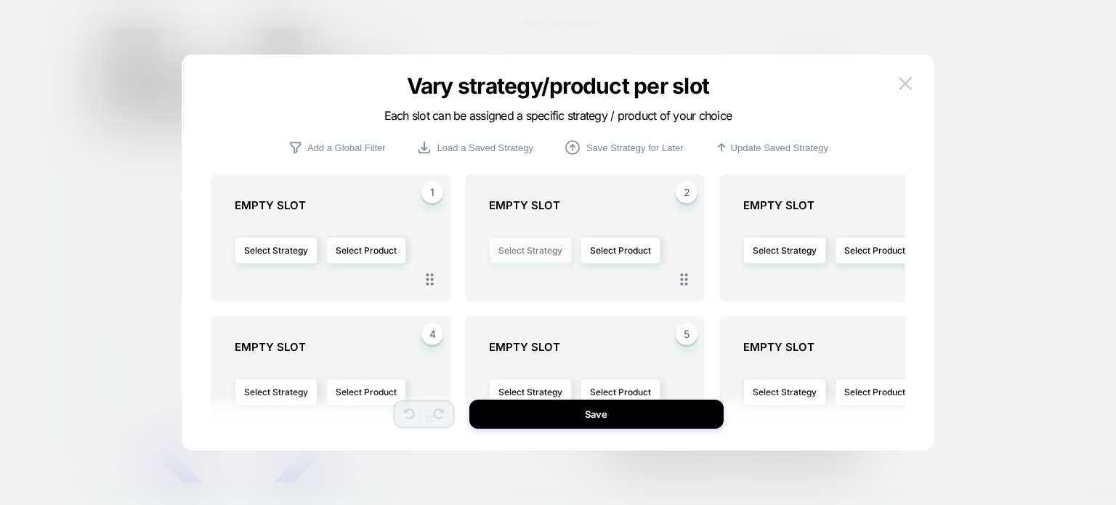
click at [526, 254] on button "Select Strategy" at bounding box center [530, 250] width 83 height 27
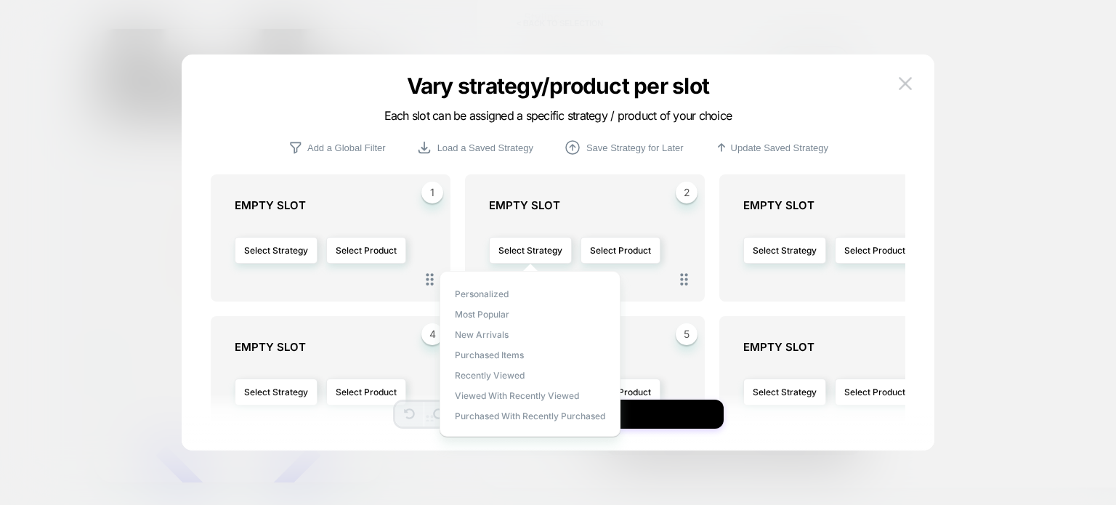
click at [591, 215] on div "EMPTY SLOT Select Strategy Select Product" at bounding box center [592, 239] width 206 height 82
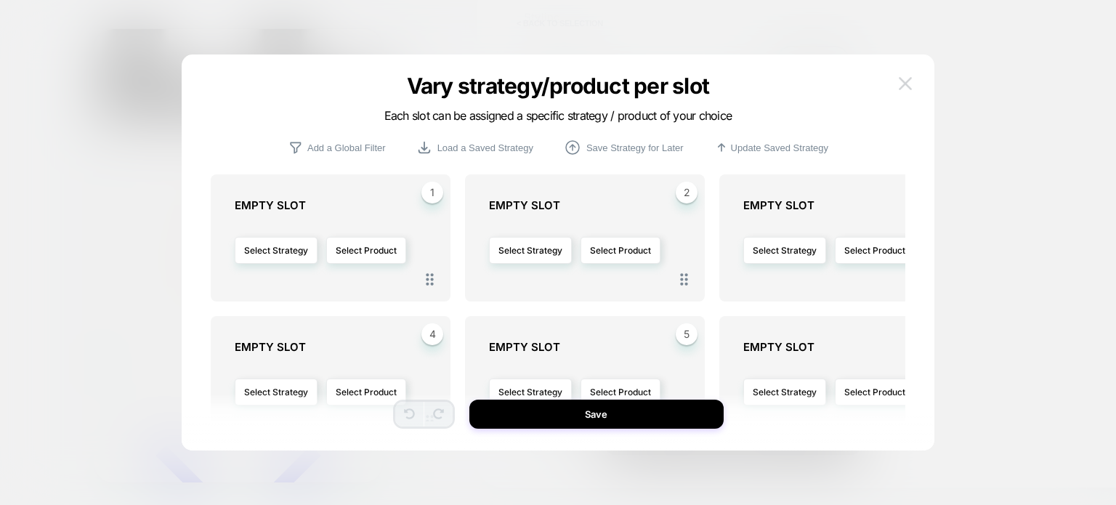
click at [902, 84] on img at bounding box center [905, 83] width 13 height 12
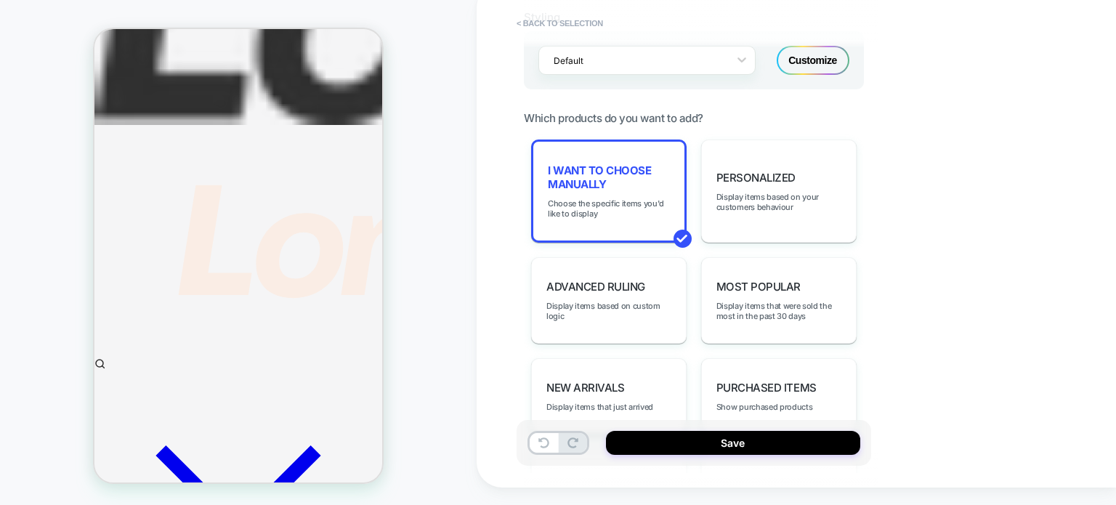
click at [500, 217] on div "**********" at bounding box center [796, 235] width 639 height 505
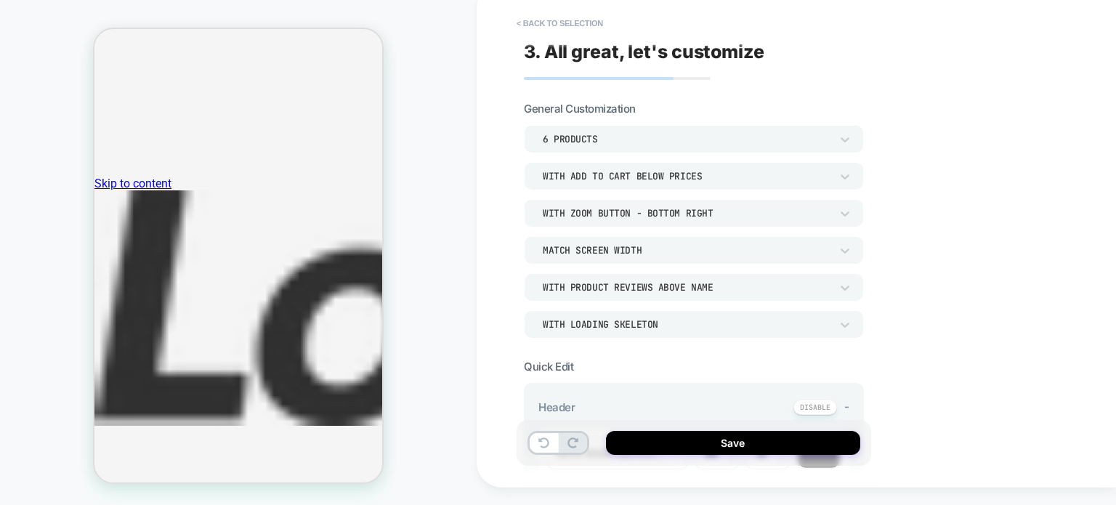
scroll to position [0, 0]
